Goal: Task Accomplishment & Management: Manage account settings

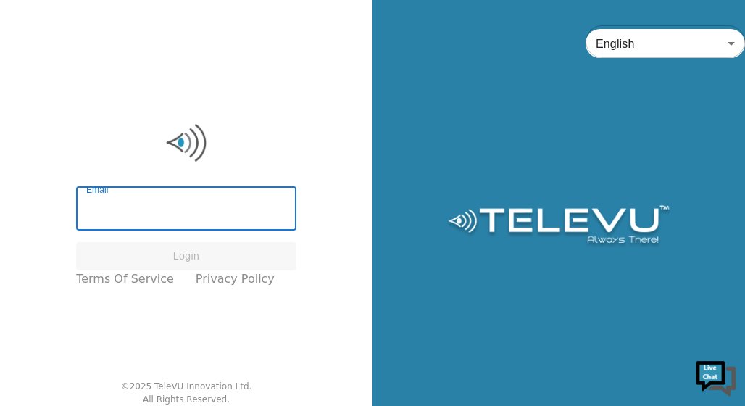
click at [225, 211] on input "Email" at bounding box center [186, 210] width 220 height 41
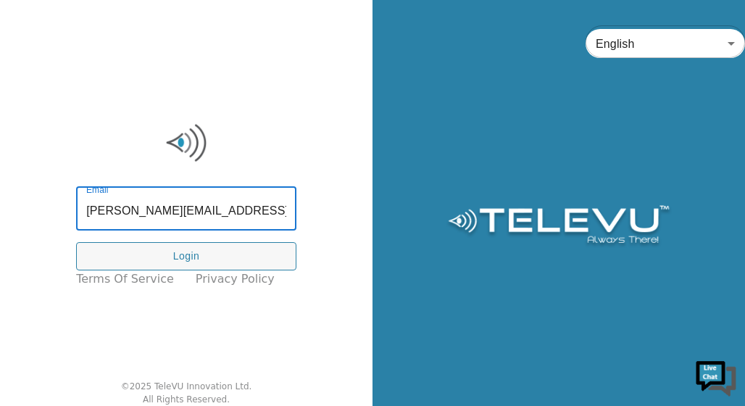
type input "[PERSON_NAME][EMAIL_ADDRESS][PERSON_NAME][DOMAIN_NAME]"
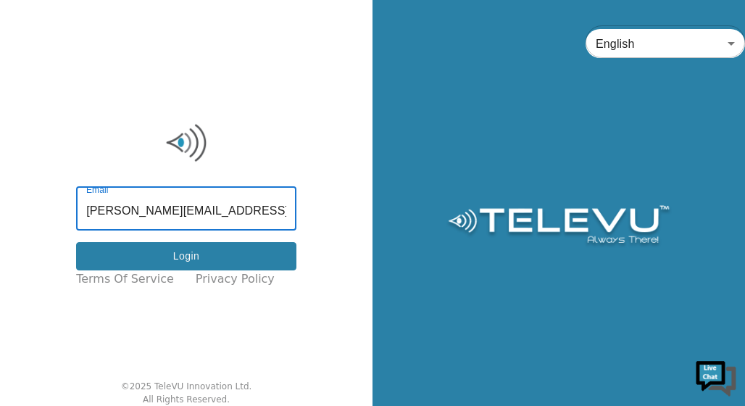
click at [233, 261] on button "Login" at bounding box center [186, 256] width 220 height 28
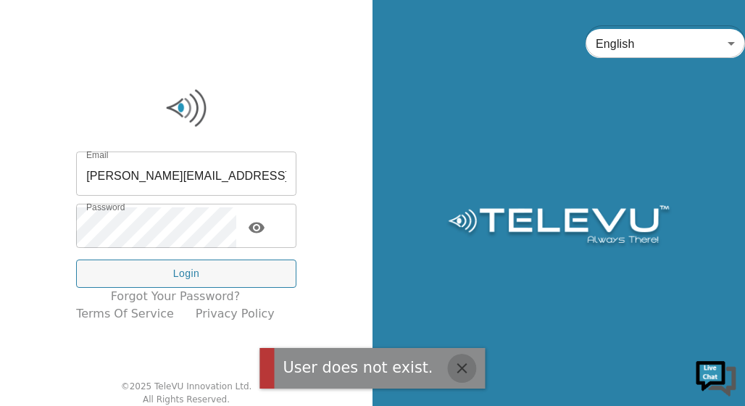
click at [456, 367] on icon "button" at bounding box center [461, 368] width 10 height 10
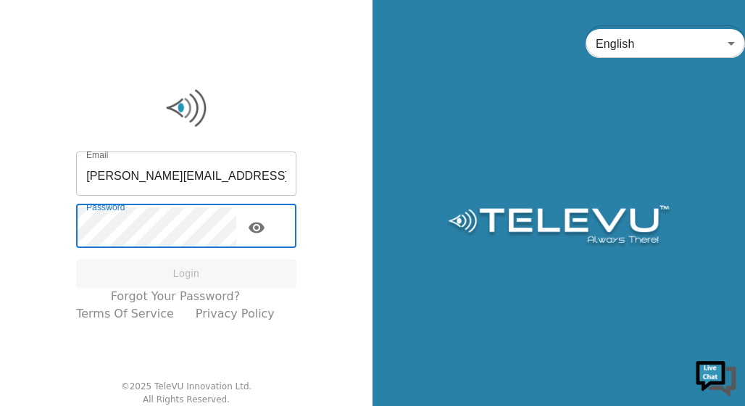
click at [233, 176] on input "[PERSON_NAME][EMAIL_ADDRESS][PERSON_NAME][DOMAIN_NAME]" at bounding box center [186, 175] width 220 height 41
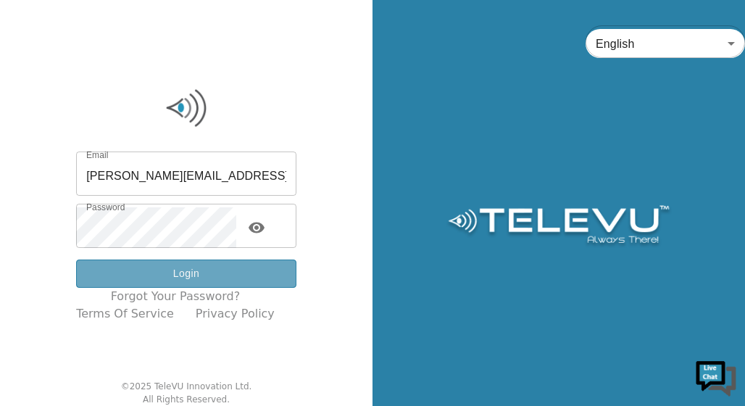
click at [199, 269] on button "Login" at bounding box center [186, 273] width 220 height 28
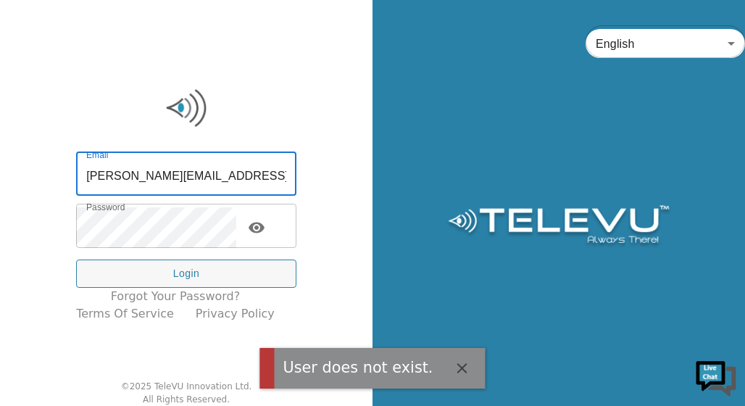
drag, startPoint x: 270, startPoint y: 175, endPoint x: -16, endPoint y: 188, distance: 285.7
click at [0, 188] on html "User does not exist. Email [PERSON_NAME][EMAIL_ADDRESS][PERSON_NAME][DOMAIN_NAM…" at bounding box center [372, 203] width 745 height 406
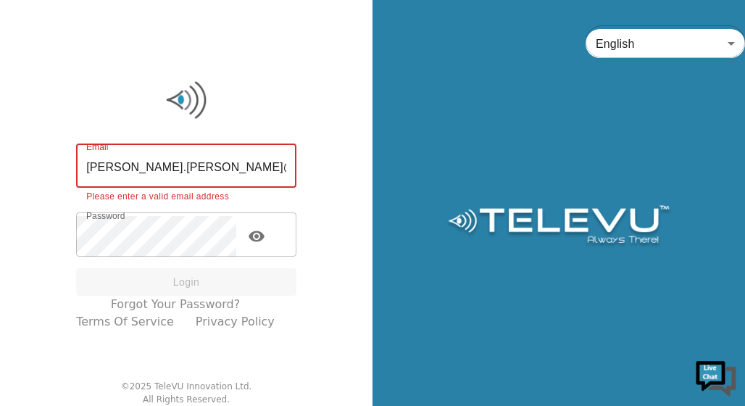
type input "[PERSON_NAME][EMAIL_ADDRESS][PERSON_NAME][DOMAIN_NAME]"
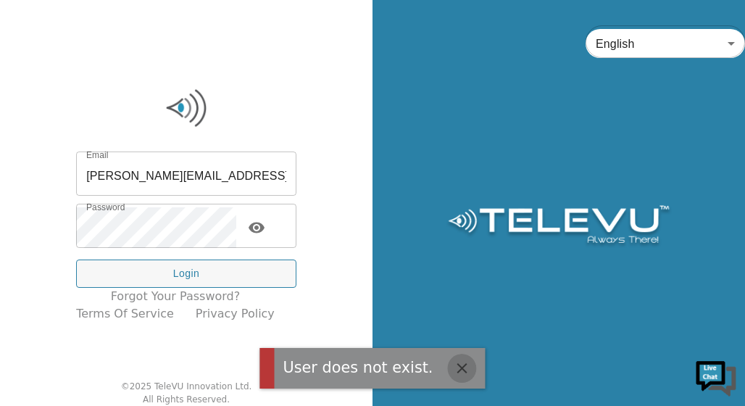
click at [455, 367] on icon "button" at bounding box center [461, 367] width 17 height 17
